Goal: Book appointment/travel/reservation

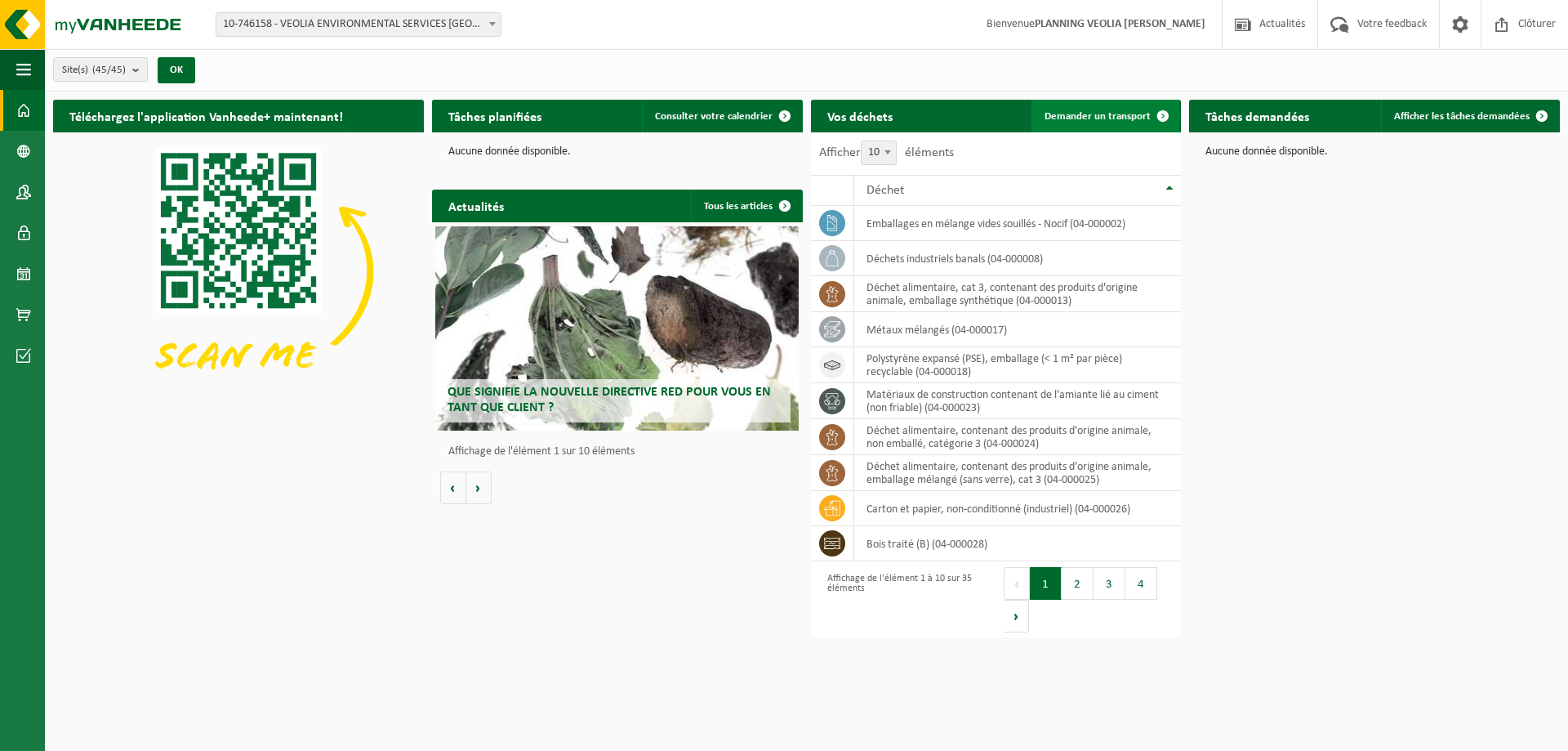
click at [1085, 113] on span "Demander un transport" at bounding box center [1097, 116] width 106 height 11
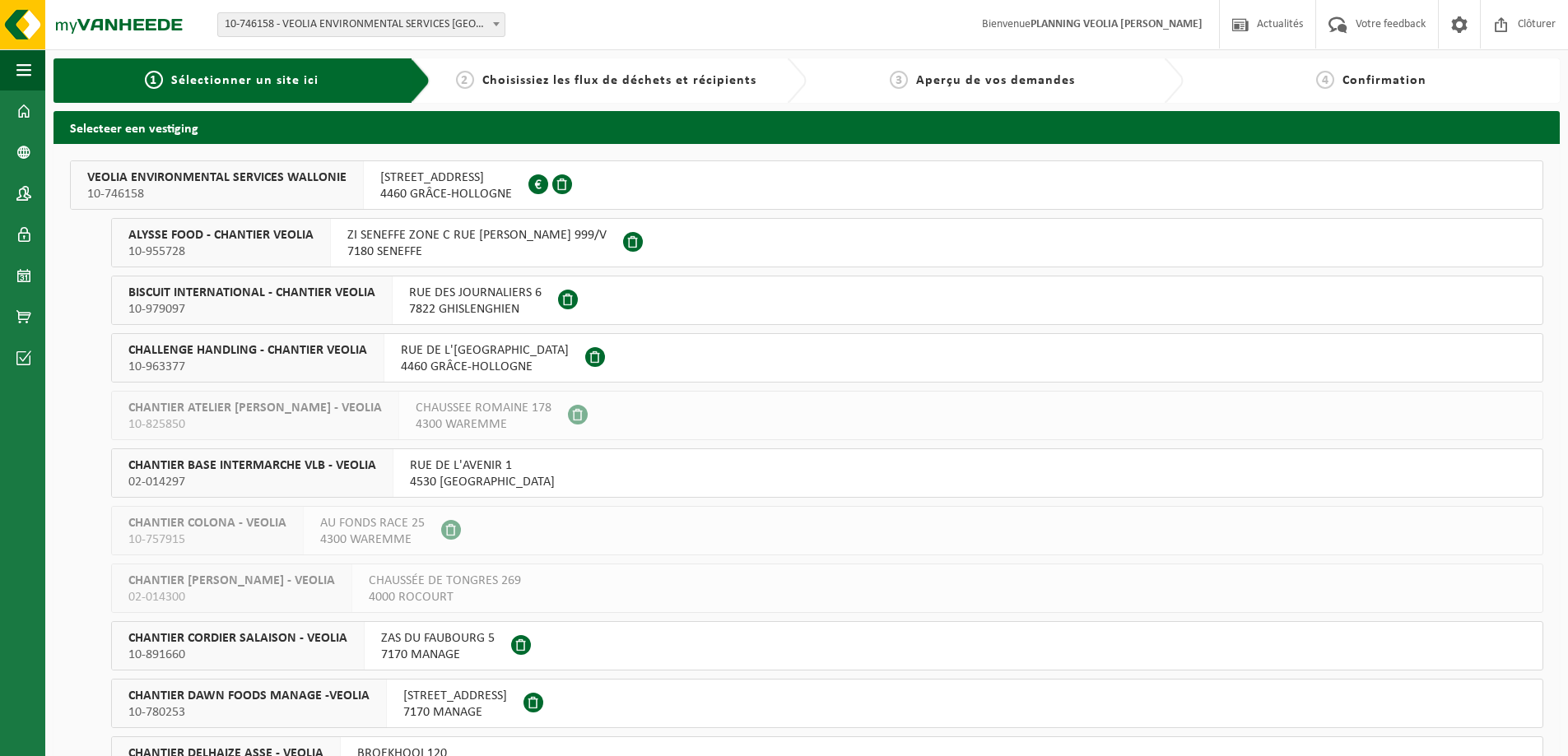
click at [242, 465] on span "CHANTIER BASE INTERMARCHE VLB - VEOLIA" at bounding box center [252, 466] width 248 height 17
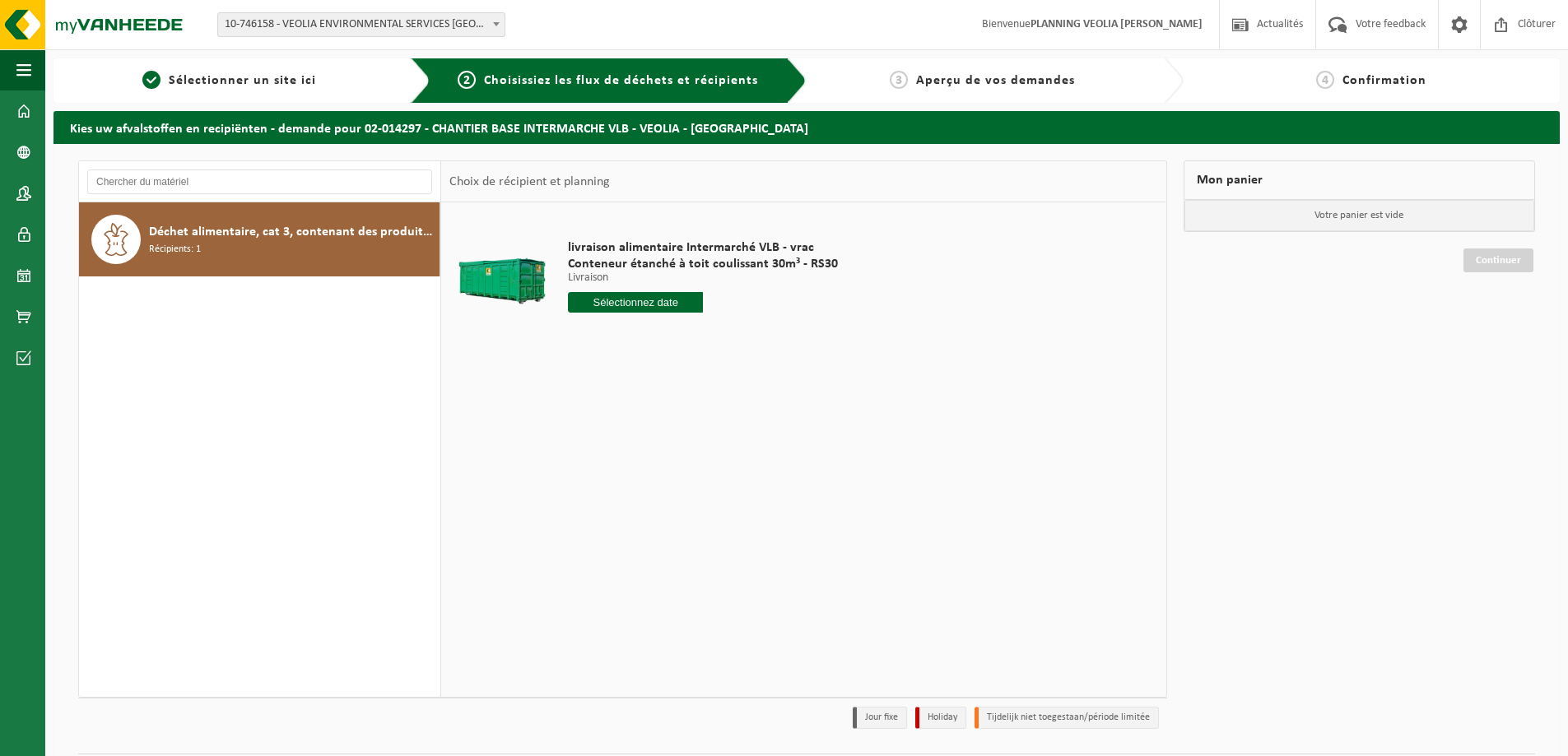
click at [626, 305] on input "text" at bounding box center [635, 302] width 135 height 21
click at [757, 341] on icon at bounding box center [755, 341] width 4 height 8
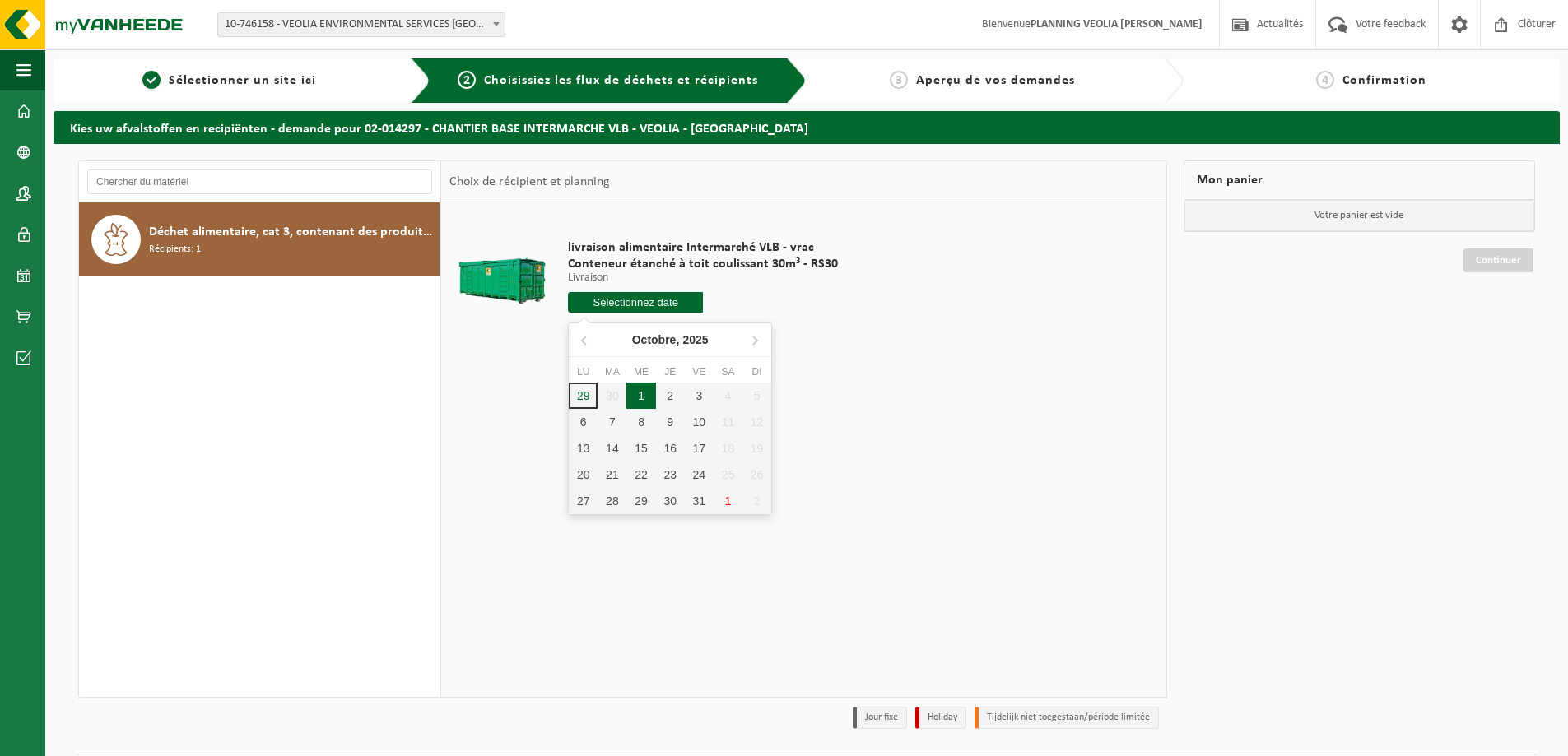
click at [639, 398] on div "1" at bounding box center [640, 395] width 29 height 26
type input "à partir de 2025-10-01"
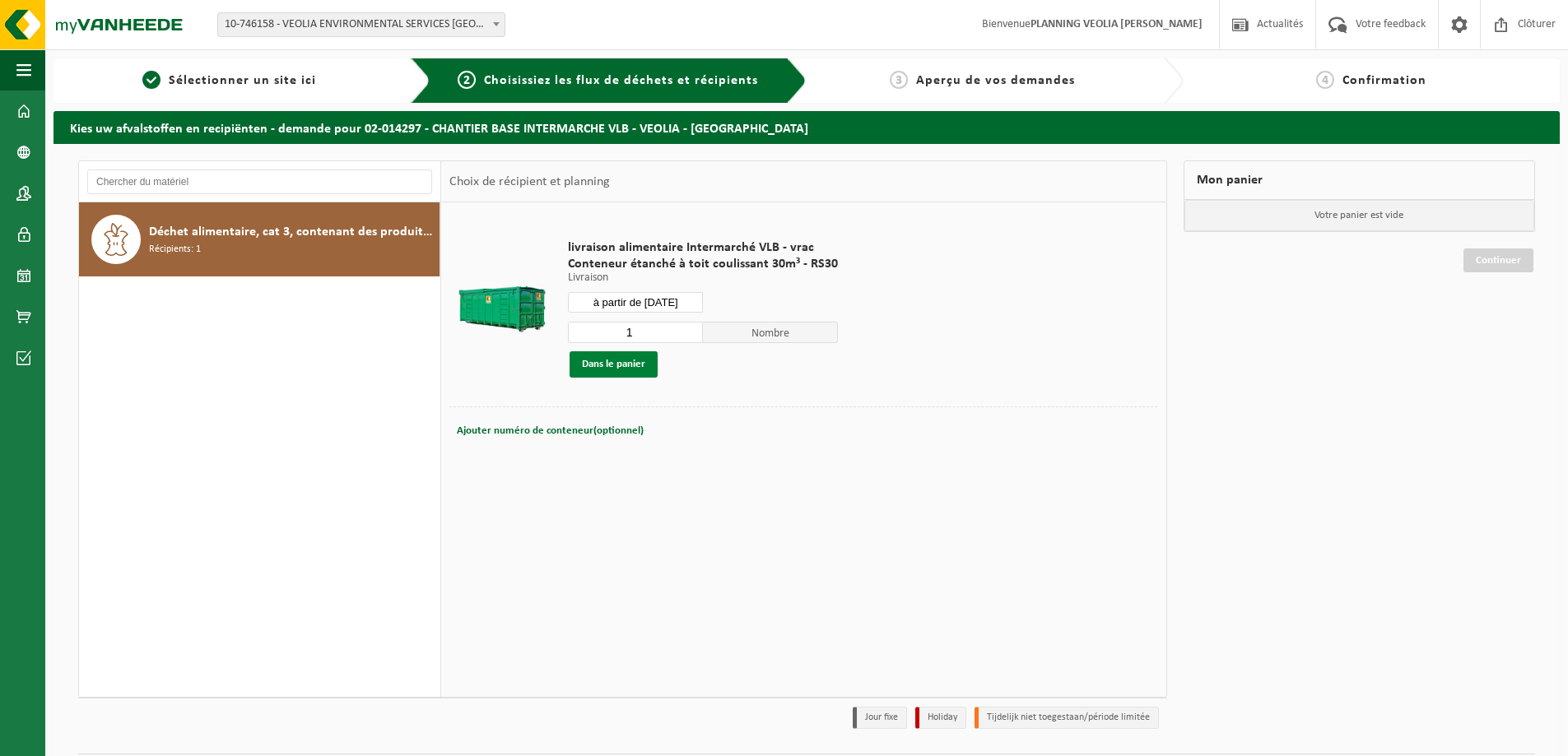
click at [610, 364] on button "Dans le panier" at bounding box center [613, 364] width 88 height 26
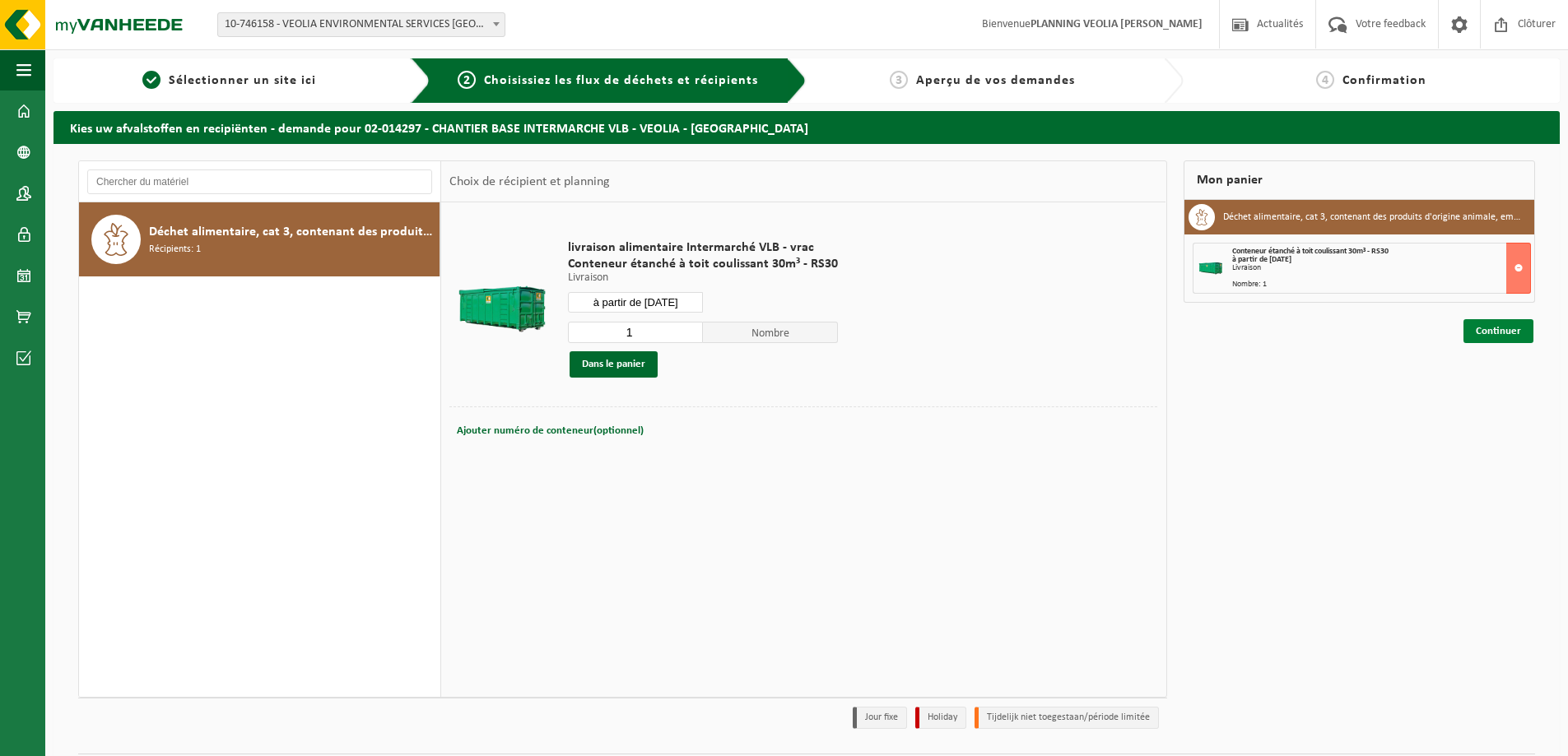
click at [1488, 335] on link "Continuer" at bounding box center [1497, 331] width 70 height 23
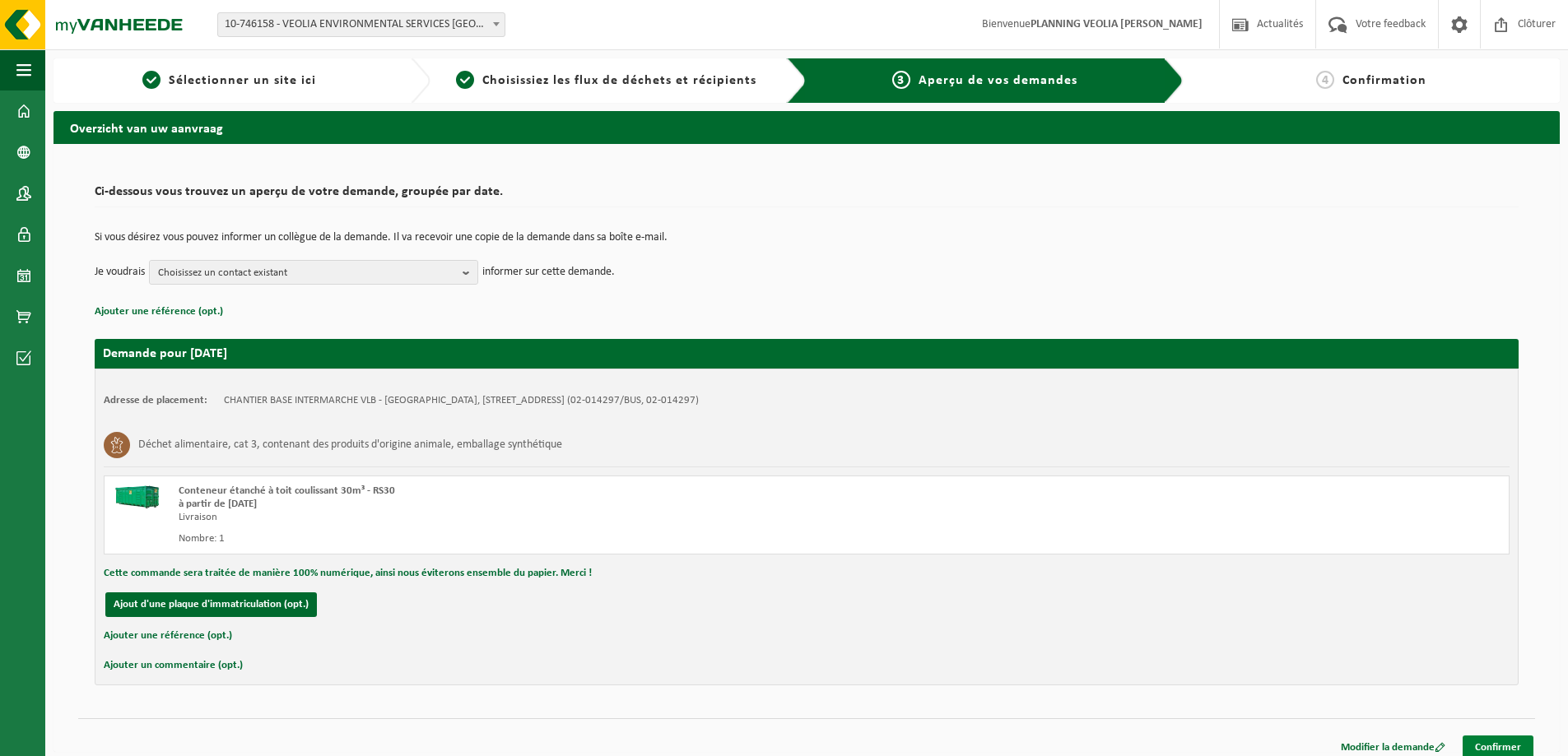
click at [1492, 739] on link "Confirmer" at bounding box center [1497, 747] width 71 height 23
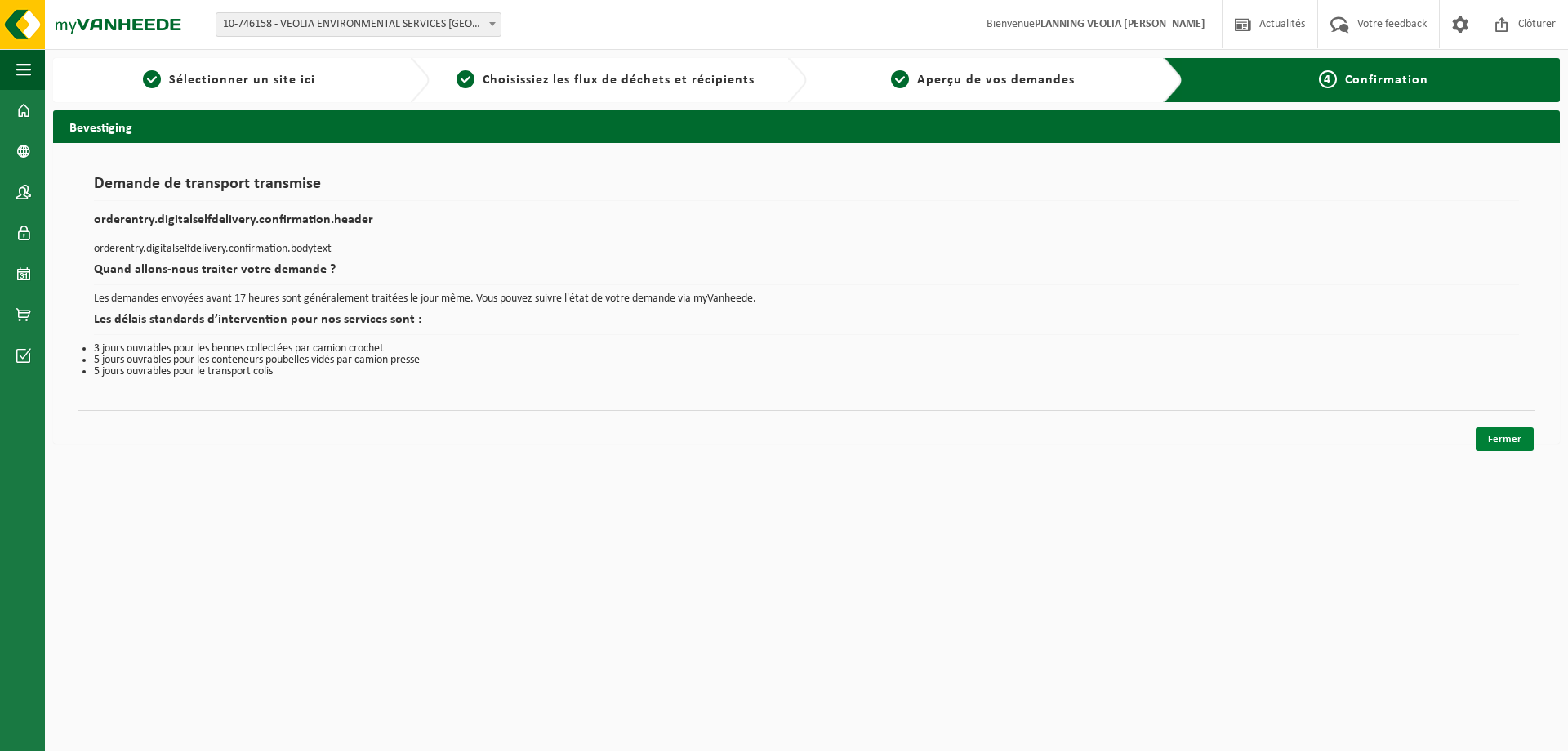
click at [1489, 432] on link "Fermer" at bounding box center [1506, 439] width 58 height 23
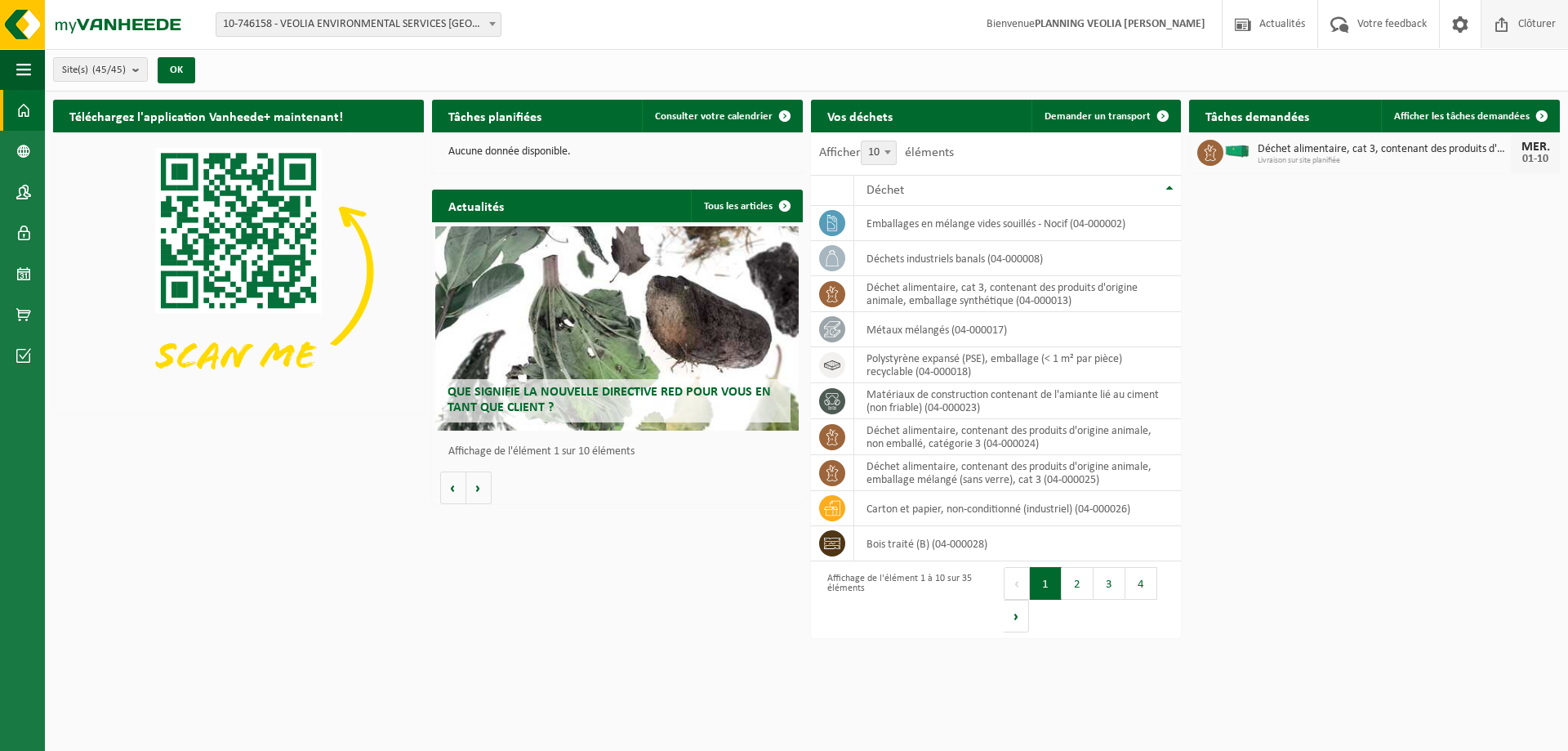
click at [1522, 28] on span "Clôturer" at bounding box center [1537, 24] width 46 height 48
